Goal: Transaction & Acquisition: Purchase product/service

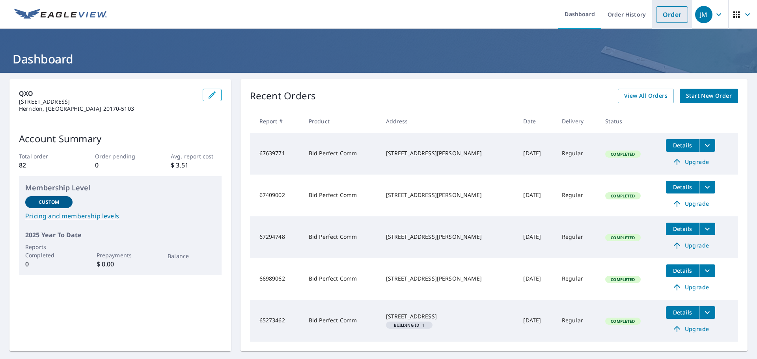
click at [669, 17] on link "Order" at bounding box center [672, 14] width 32 height 17
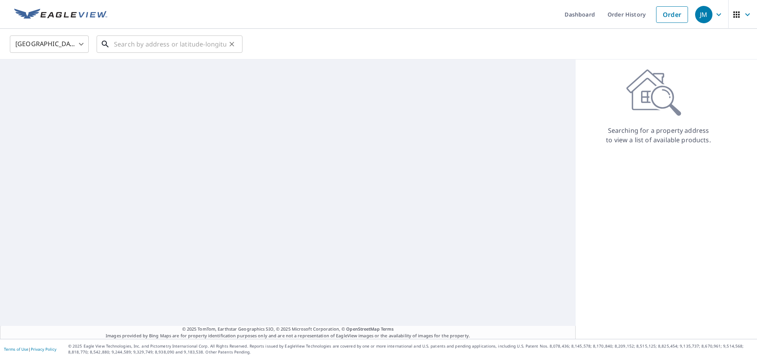
click at [146, 43] on input "text" at bounding box center [170, 44] width 112 height 22
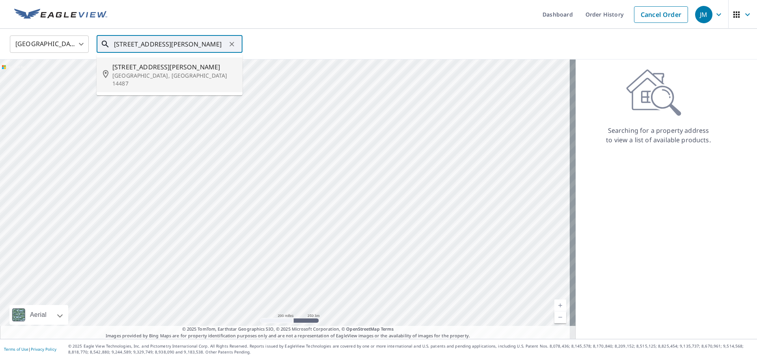
click at [146, 74] on p "[GEOGRAPHIC_DATA], [GEOGRAPHIC_DATA] 14487" at bounding box center [174, 80] width 124 height 16
type input "[STREET_ADDRESS][PERSON_NAME]"
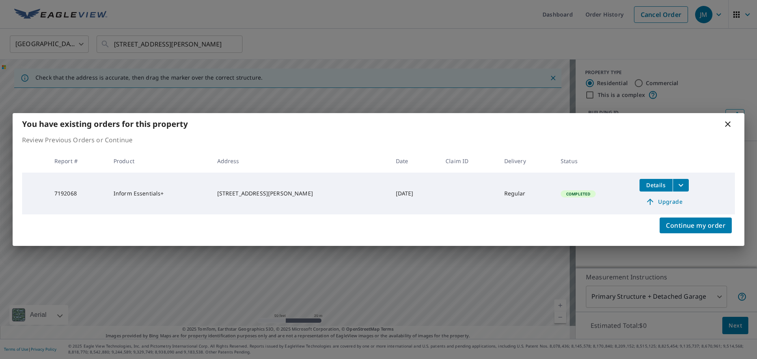
drag, startPoint x: 319, startPoint y: 190, endPoint x: 387, endPoint y: 172, distance: 70.2
click at [387, 172] on body "JM JM Dashboard Order History Cancel Order JM [GEOGRAPHIC_DATA] US ​ [STREET_AD…" at bounding box center [378, 179] width 757 height 359
click at [675, 221] on span "Continue my order" at bounding box center [696, 225] width 60 height 11
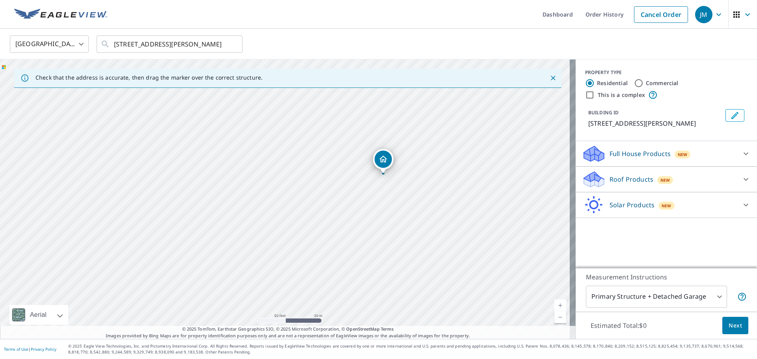
click at [417, 165] on div "[STREET_ADDRESS][PERSON_NAME]" at bounding box center [288, 200] width 576 height 280
click at [620, 177] on p "Roof Products" at bounding box center [632, 179] width 44 height 9
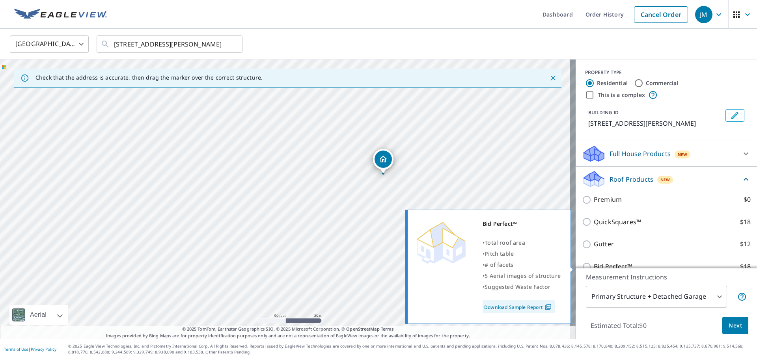
click at [595, 262] on p "Bid Perfect™" at bounding box center [613, 267] width 38 height 10
click at [594, 262] on input "Bid Perfect™ $18" at bounding box center [588, 266] width 12 height 9
checkbox input "true"
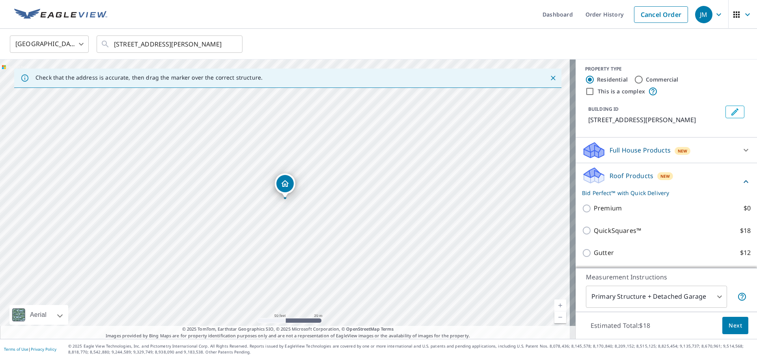
scroll to position [69, 0]
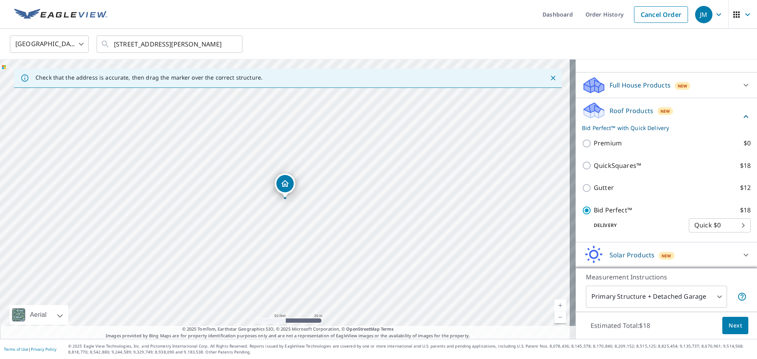
click at [728, 320] on button "Next" at bounding box center [736, 326] width 26 height 18
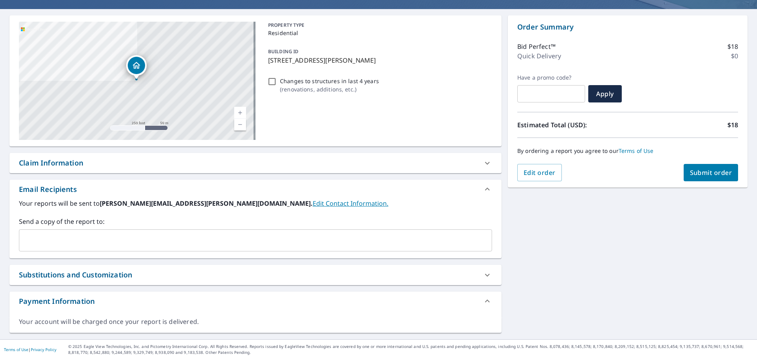
scroll to position [64, 0]
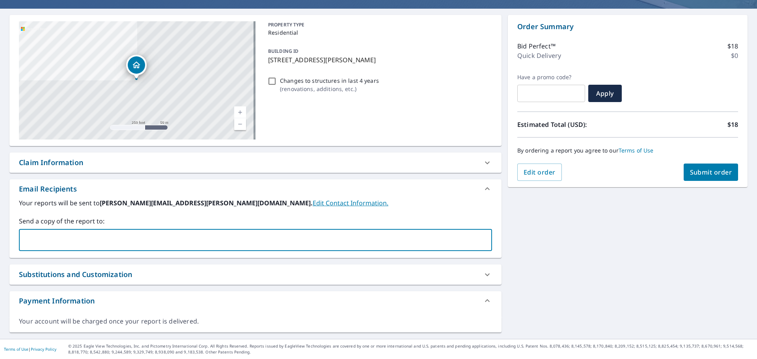
click at [54, 238] on input "text" at bounding box center [249, 240] width 454 height 15
type input "[PERSON_NAME][EMAIL_ADDRESS][PERSON_NAME][DOMAIN_NAME]"
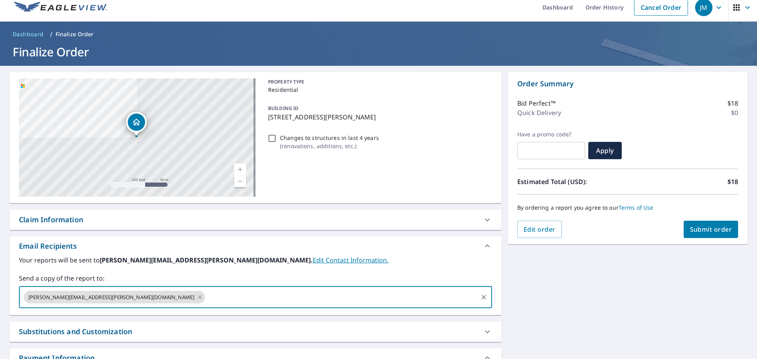
scroll to position [0, 0]
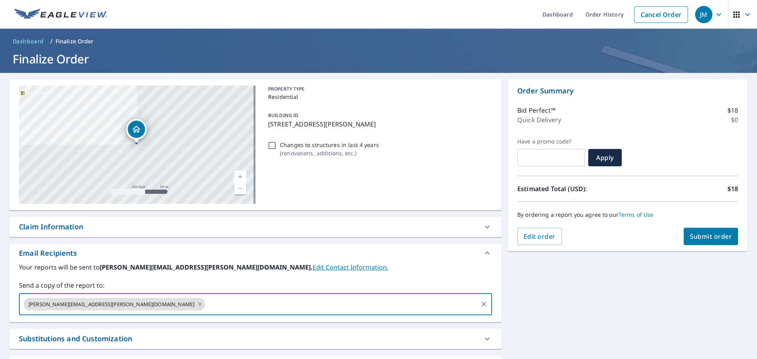
click at [90, 227] on div "Claim Information" at bounding box center [248, 227] width 459 height 11
checkbox input "true"
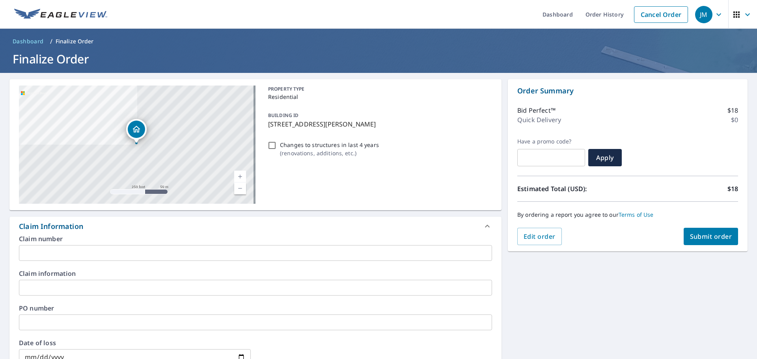
scroll to position [39, 0]
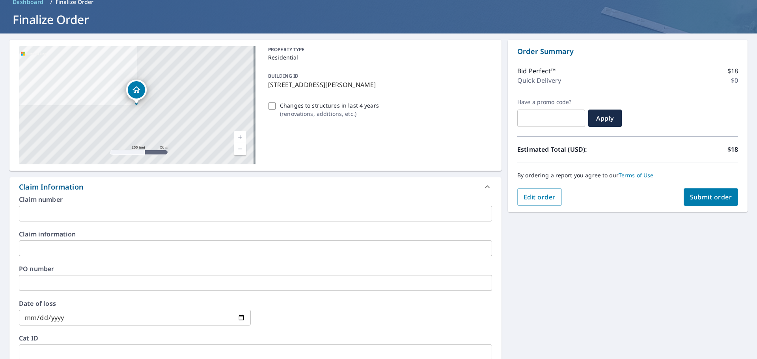
click at [77, 216] on input "text" at bounding box center [255, 214] width 473 height 16
